Goal: Information Seeking & Learning: Learn about a topic

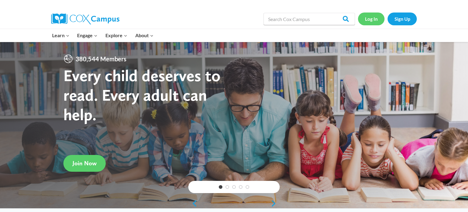
click at [374, 19] on link "Log In" at bounding box center [371, 19] width 27 height 13
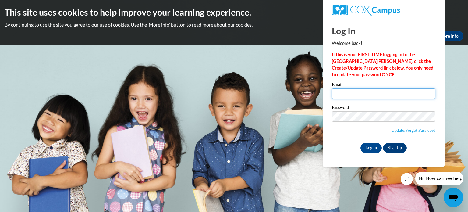
click at [371, 93] on input "Email" at bounding box center [384, 93] width 104 height 10
type input "kkoolenbrander@kfs.sch.sa"
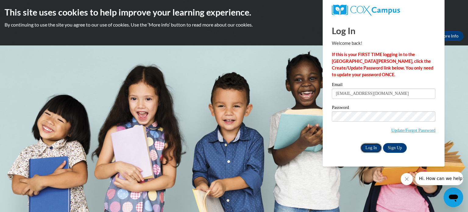
click at [372, 146] on input "Log In" at bounding box center [371, 148] width 21 height 10
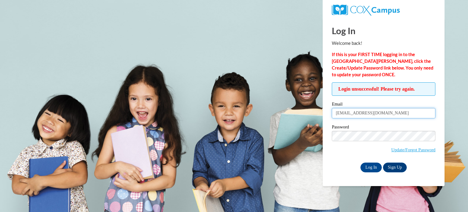
click at [393, 114] on input "kkoolenbrander@kfs.sch.sa" at bounding box center [384, 113] width 104 height 10
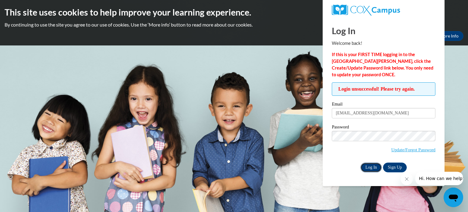
click at [366, 166] on input "Log In" at bounding box center [371, 168] width 21 height 10
click at [373, 167] on input "Log In" at bounding box center [371, 168] width 21 height 10
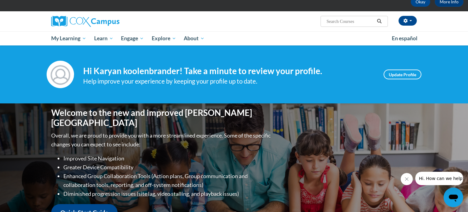
scroll to position [35, 0]
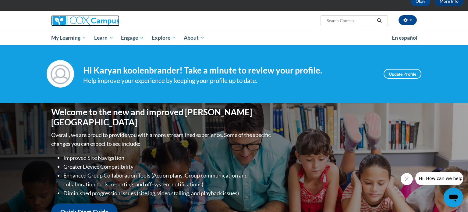
click at [63, 19] on img at bounding box center [85, 20] width 68 height 11
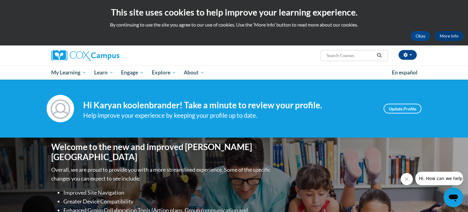
click at [349, 56] on input "Search..." at bounding box center [350, 55] width 49 height 7
type input "safeguarding"
click at [381, 56] on icon "Search" at bounding box center [379, 55] width 5 height 5
click at [415, 38] on button "Okay" at bounding box center [421, 36] width 20 height 10
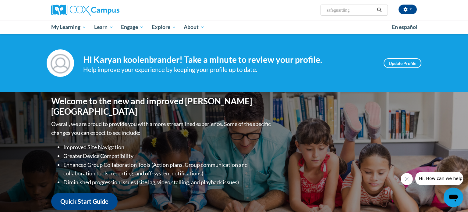
click at [358, 12] on input "safeguarding" at bounding box center [350, 9] width 49 height 7
click at [381, 9] on icon "Search" at bounding box center [379, 10] width 5 height 5
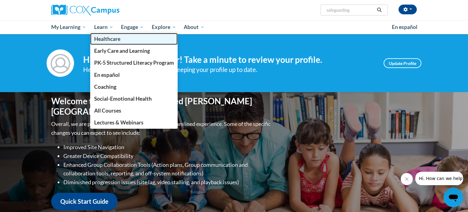
click at [110, 40] on span "Healthcare" at bounding box center [107, 39] width 26 height 6
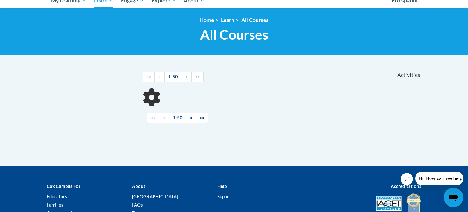
scroll to position [99, 0]
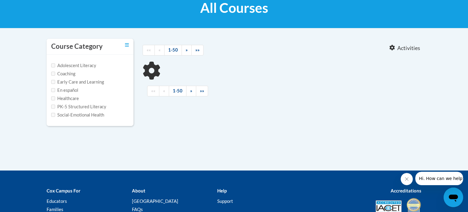
type input "safeguarding"
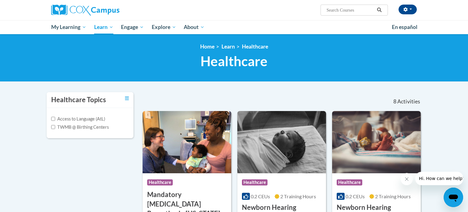
click at [361, 9] on input "Search..." at bounding box center [350, 9] width 49 height 7
type input "safeguardijng"
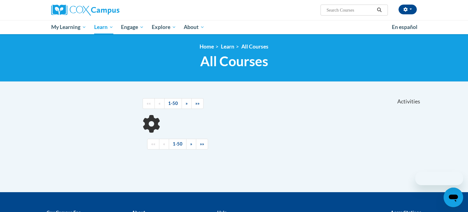
click at [362, 9] on input "Search..." at bounding box center [350, 9] width 49 height 7
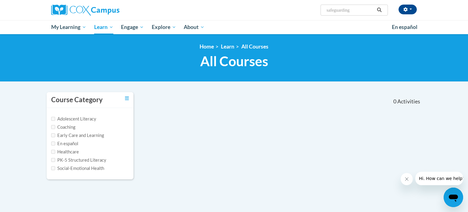
type input "safeguarding"
click at [379, 10] on icon "Search" at bounding box center [379, 10] width 5 height 5
click at [356, 9] on input "safeguarding" at bounding box center [350, 9] width 49 height 7
type input "s"
type input "first aid"
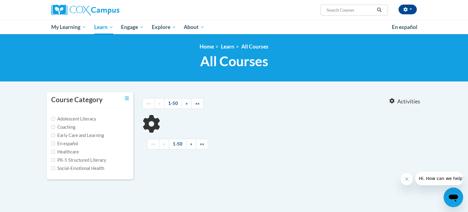
type input "first aid"
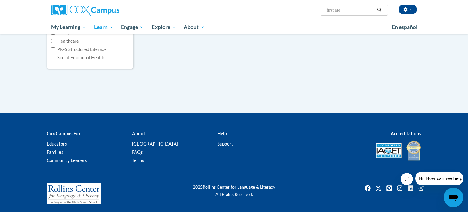
scroll to position [112, 0]
